Goal: Task Accomplishment & Management: Manage account settings

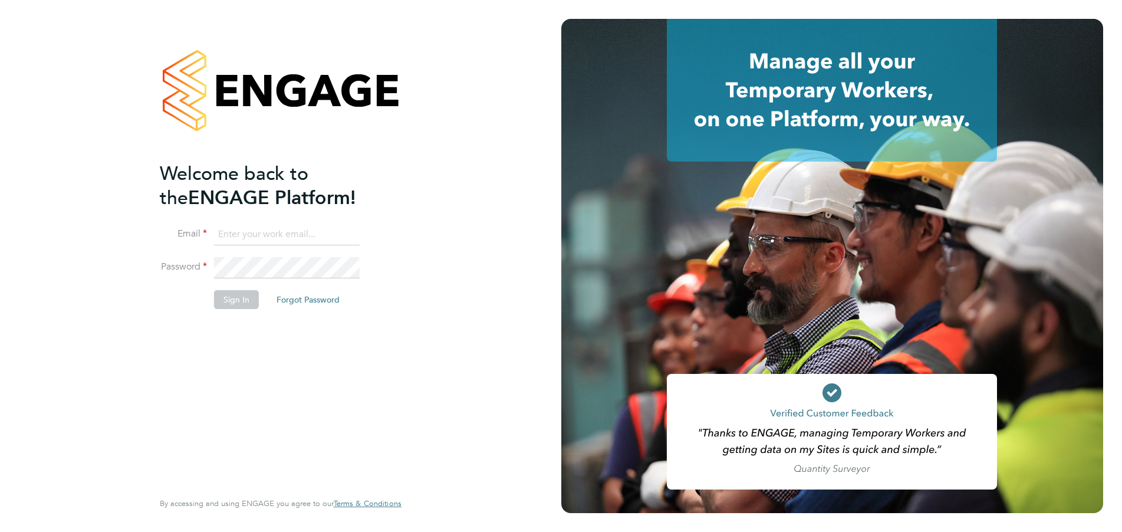
type input "jalanhay@googlemail.com"
click at [231, 297] on button "Sign In" at bounding box center [236, 299] width 45 height 19
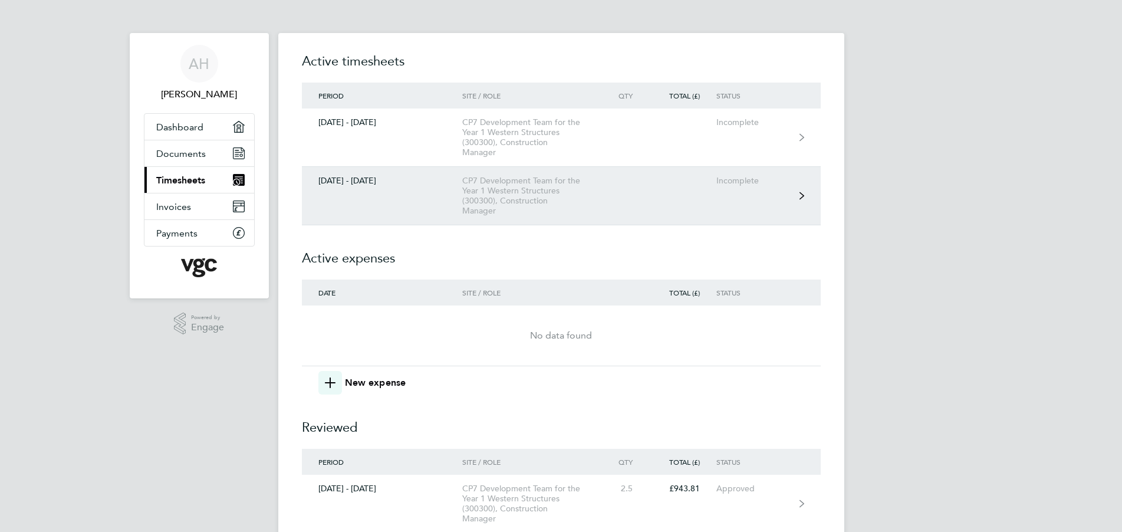
click at [423, 191] on link "[DATE] - [DATE] CP7 Development Team for the Year 1 Western Structures (300300)…" at bounding box center [561, 196] width 519 height 58
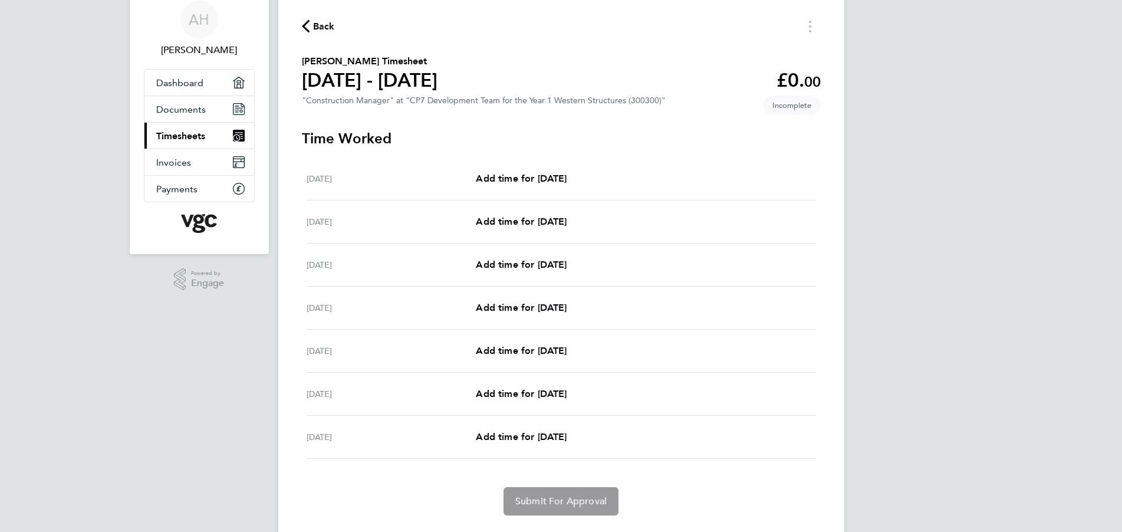
scroll to position [73, 0]
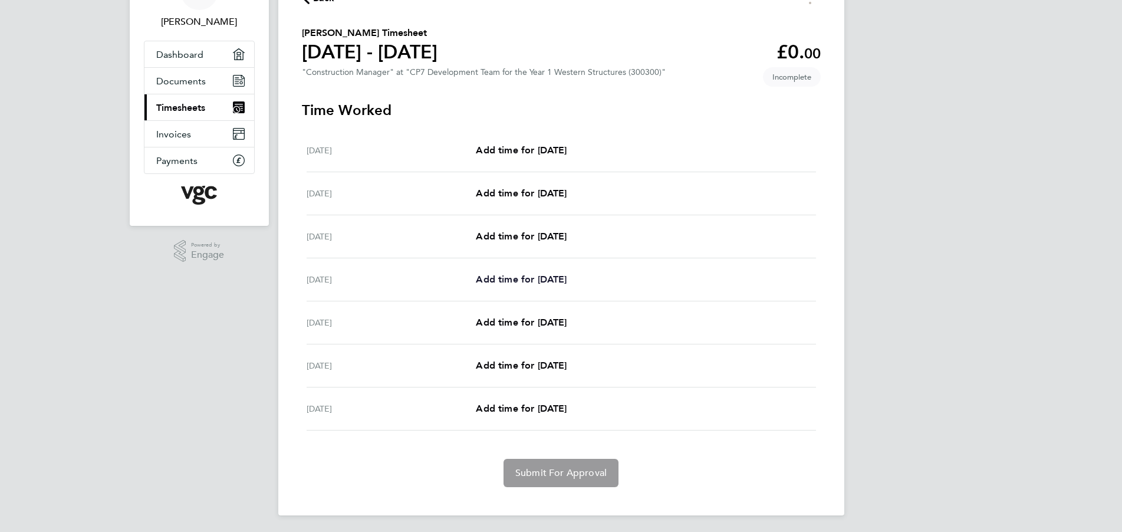
click at [535, 280] on span "Add time for [DATE]" at bounding box center [521, 279] width 91 height 11
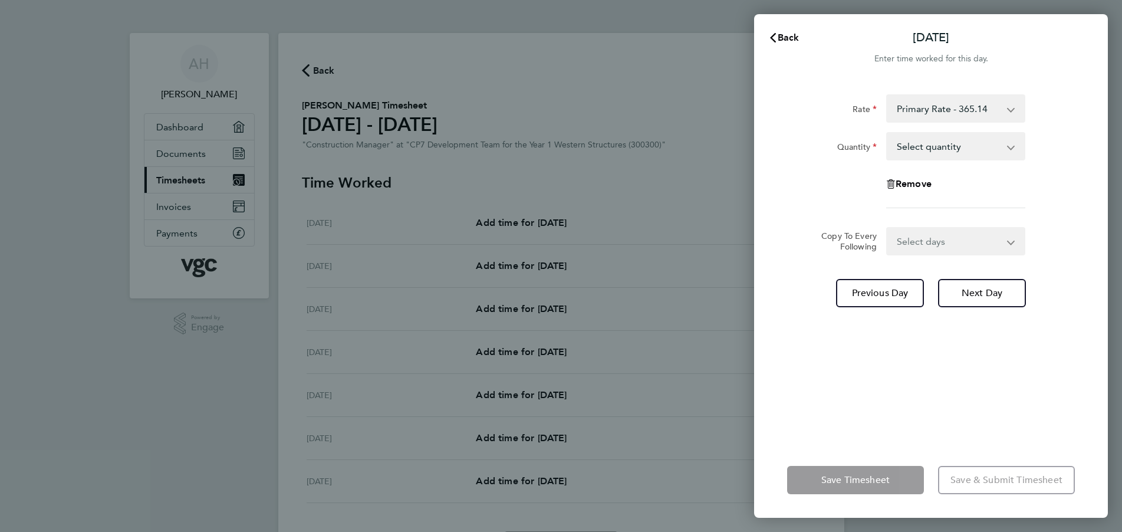
click at [928, 145] on select "Select quantity 0.5 1" at bounding box center [948, 146] width 123 height 26
select select "0.5"
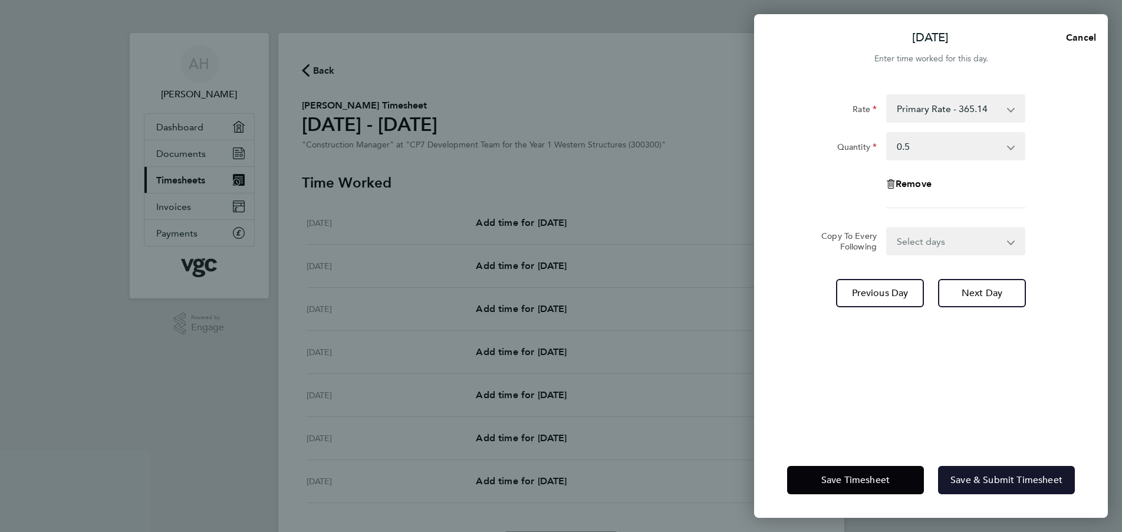
click at [994, 480] on span "Save & Submit Timesheet" at bounding box center [1007, 480] width 112 height 12
